Goal: Information Seeking & Learning: Learn about a topic

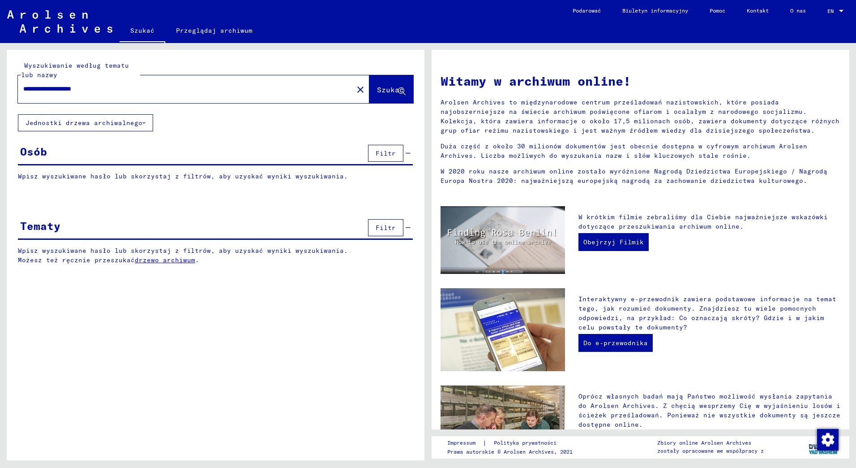
click at [149, 122] on button "Jednostki drzewa archiwalnego" at bounding box center [85, 122] width 135 height 17
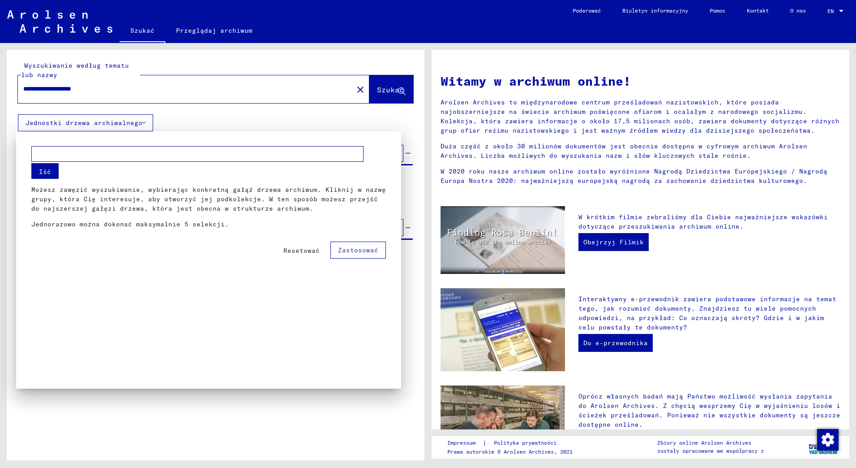
click at [291, 250] on span "Resetować" at bounding box center [302, 250] width 36 height 8
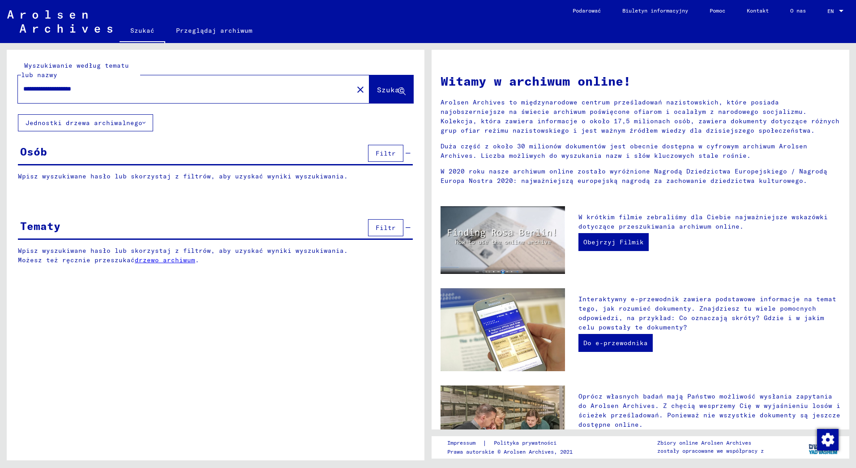
click at [232, 178] on p "Wpisz wyszukiwane hasło lub skorzystaj z filtrów, aby uzyskać wyniki wyszukiwan…" at bounding box center [215, 176] width 395 height 9
click at [392, 150] on span "Filtr" at bounding box center [386, 153] width 20 height 8
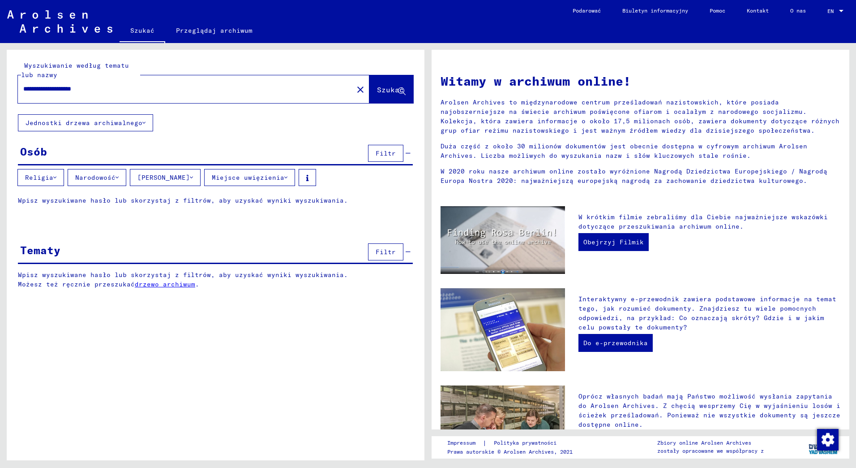
click at [88, 181] on button "Narodowość" at bounding box center [97, 177] width 59 height 17
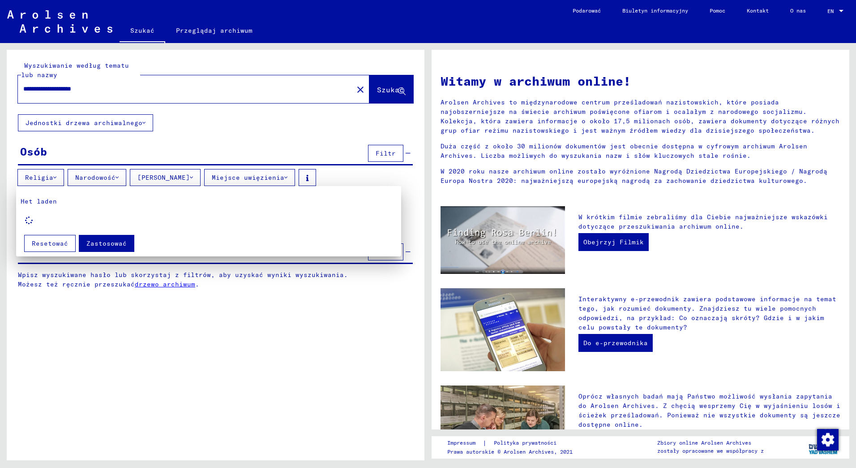
drag, startPoint x: 845, startPoint y: 264, endPoint x: 852, endPoint y: 292, distance: 28.7
click at [852, 292] on div at bounding box center [428, 234] width 856 height 468
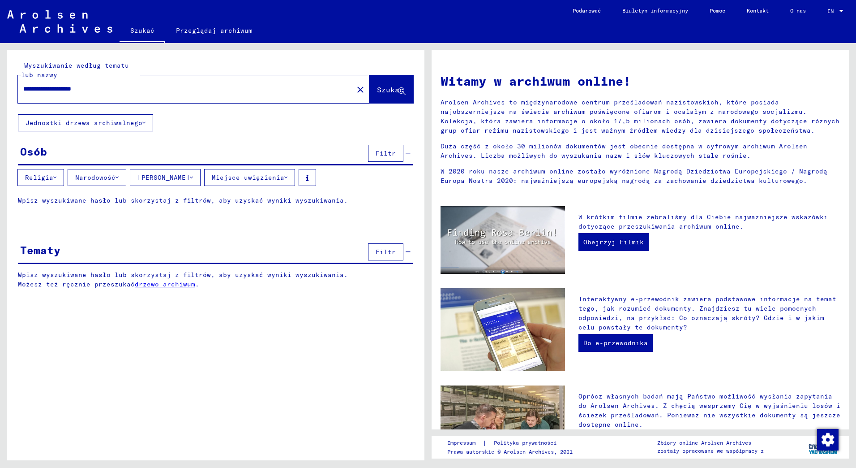
drag, startPoint x: 852, startPoint y: 292, endPoint x: 852, endPoint y: 329, distance: 37.2
click at [852, 329] on div "Witamy w archiwum online! Arolsen Archives to międzynarodowe centrum prześladow…" at bounding box center [643, 251] width 428 height 417
drag, startPoint x: 852, startPoint y: 329, endPoint x: 815, endPoint y: 357, distance: 46.4
click at [815, 357] on div "Interaktywny e-przewodnik zawiera podstawowe informacje na temat tego, jak rozu…" at bounding box center [709, 329] width 275 height 83
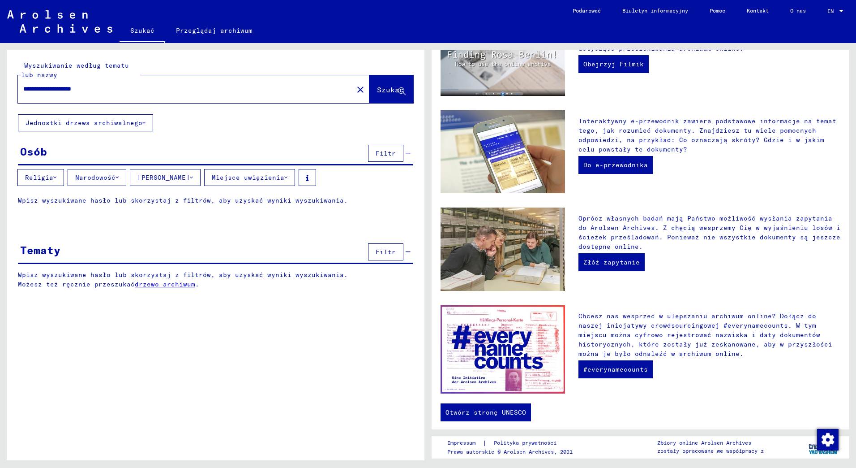
scroll to position [183, 0]
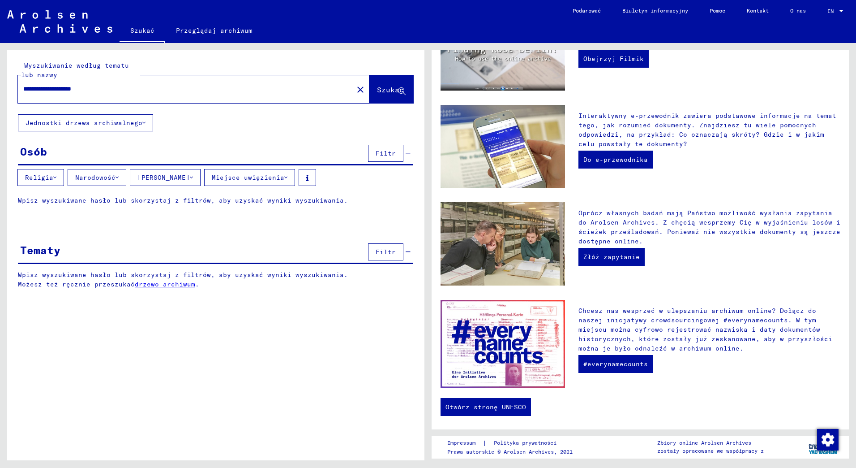
click at [163, 283] on link "drzewo archiwum" at bounding box center [165, 284] width 60 height 8
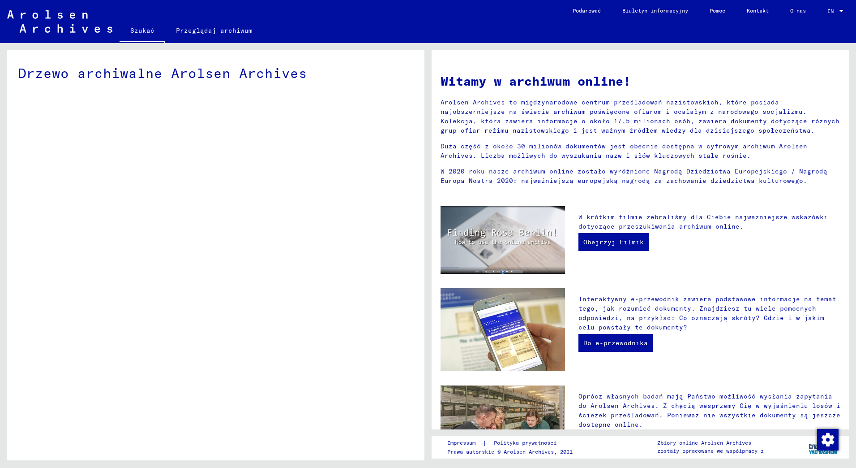
click at [283, 75] on div "Drzewo archiwalne Arolsen Archives" at bounding box center [215, 73] width 395 height 20
click at [134, 72] on div "Drzewo archiwalne Arolsen Archives" at bounding box center [215, 73] width 395 height 20
drag, startPoint x: 404, startPoint y: 95, endPoint x: 428, endPoint y: 99, distance: 24.5
click at [428, 99] on div "Drzewo archiwalne Arolsen Archives" at bounding box center [214, 251] width 428 height 417
click at [271, 168] on div "Drzewo archiwalne Arolsen Archives" at bounding box center [216, 258] width 418 height 417
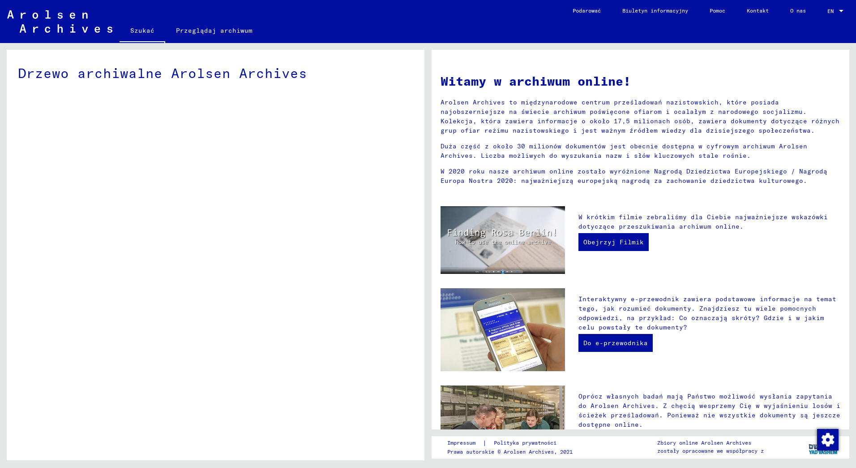
click at [236, 26] on link "Przeglądaj archiwum" at bounding box center [214, 30] width 98 height 21
click at [832, 13] on span "EN" at bounding box center [833, 11] width 10 height 6
click at [823, 31] on span "Niemiecki" at bounding box center [822, 32] width 28 height 7
click at [53, 22] on img at bounding box center [59, 21] width 105 height 22
